Goal: Book appointment/travel/reservation

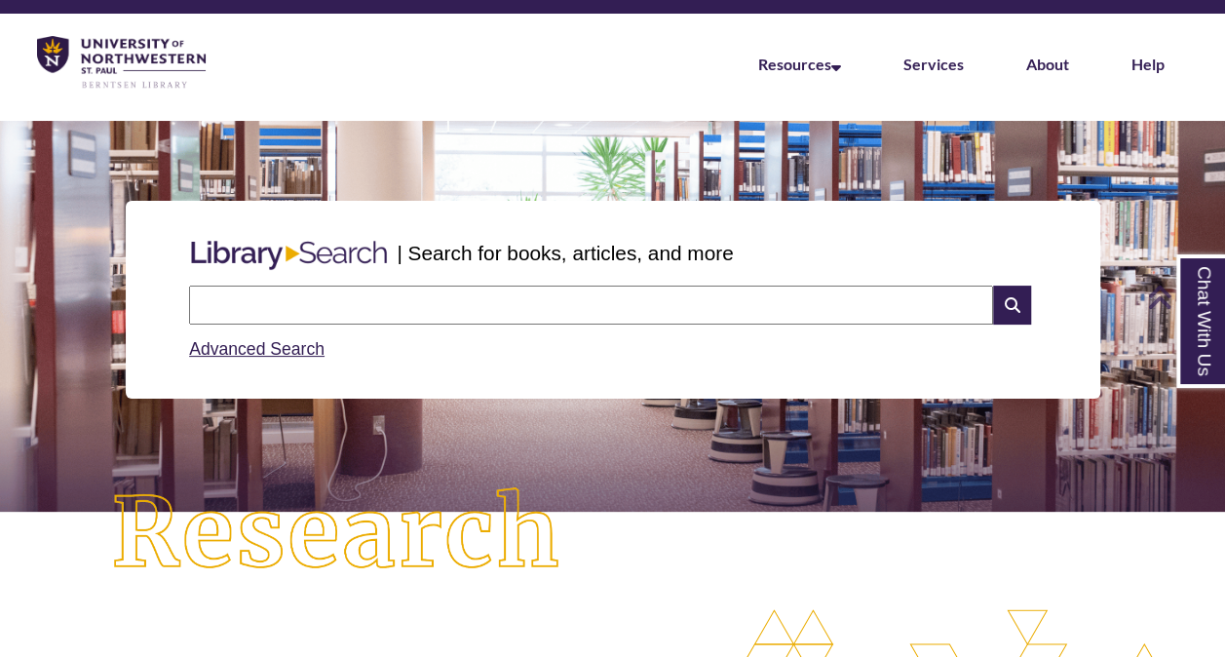
scroll to position [50, 0]
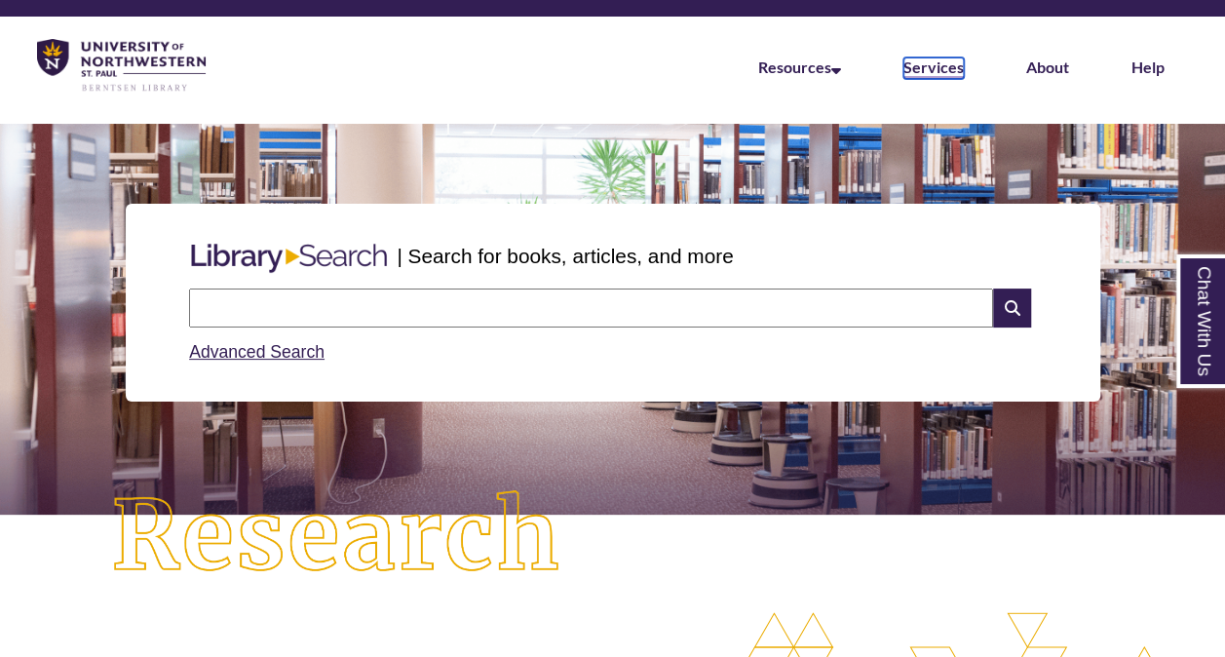
click at [945, 67] on link "Services" at bounding box center [933, 67] width 60 height 21
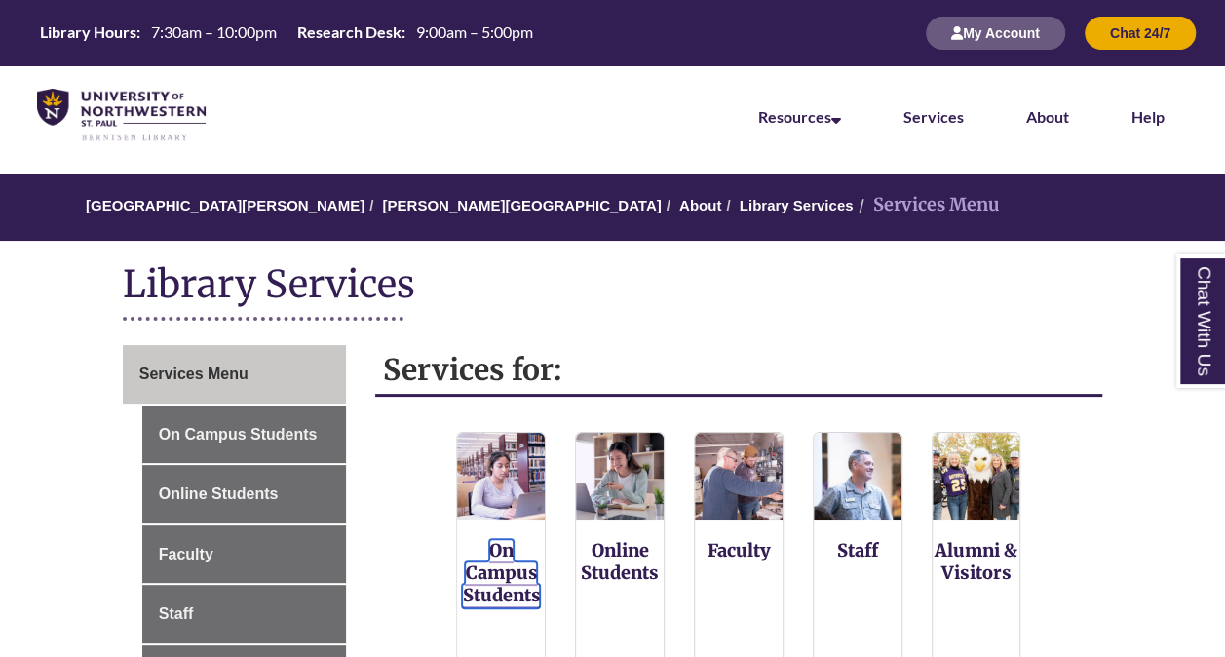
click at [504, 567] on link "On Campus Students" at bounding box center [501, 573] width 78 height 69
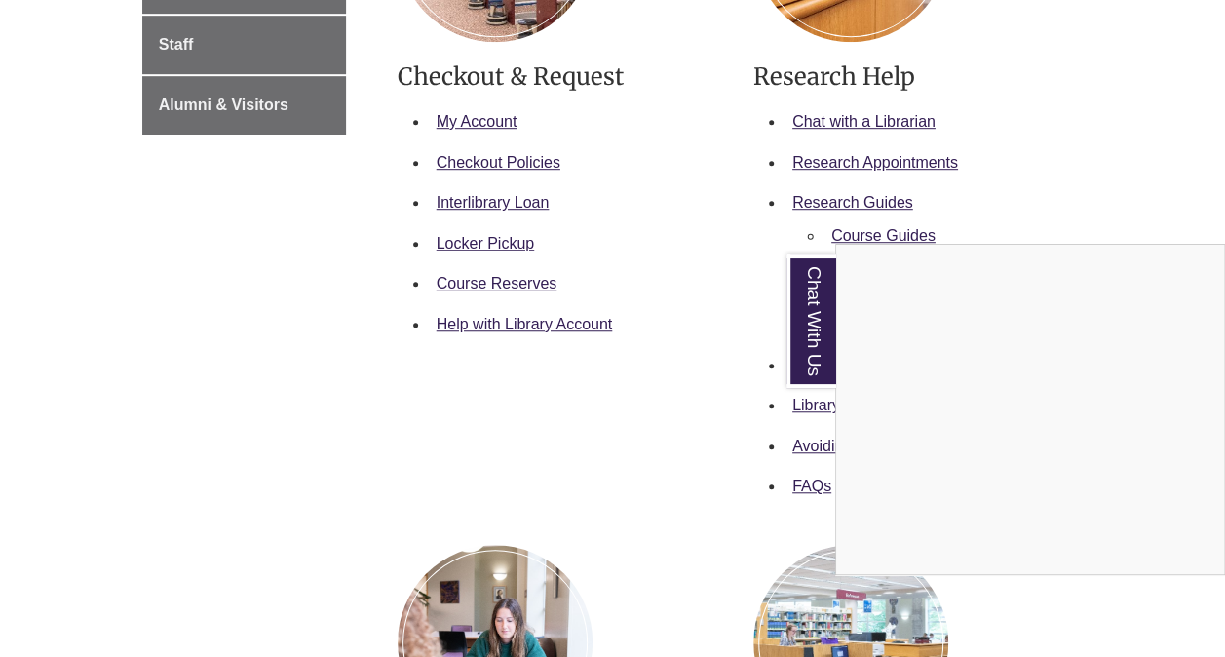
scroll to position [571, 0]
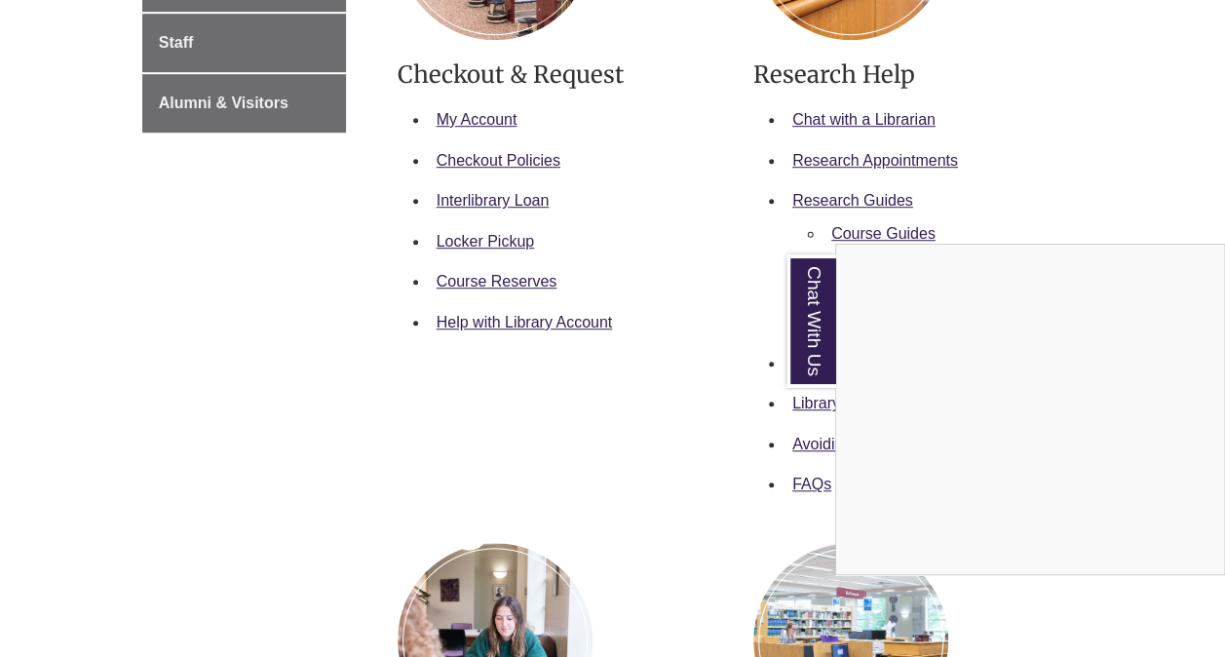
click at [871, 158] on div "Chat With Us" at bounding box center [612, 328] width 1225 height 657
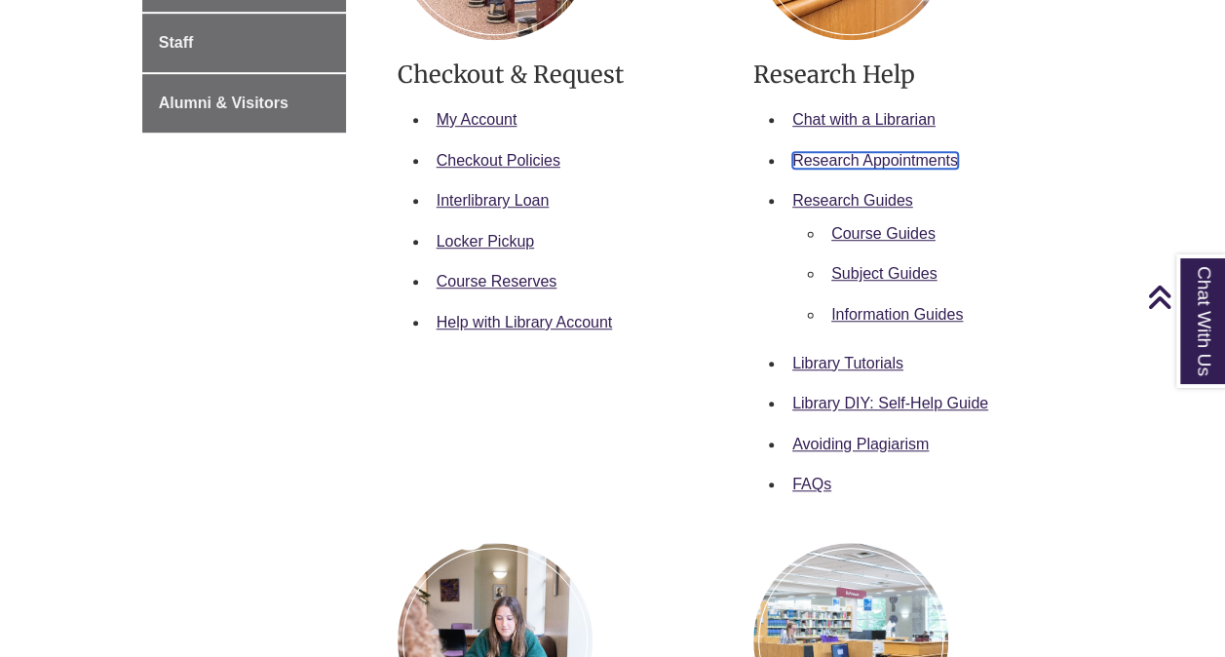
click at [892, 164] on link "Research Appointments" at bounding box center [875, 160] width 166 height 17
